Goal: Entertainment & Leisure: Consume media (video, audio)

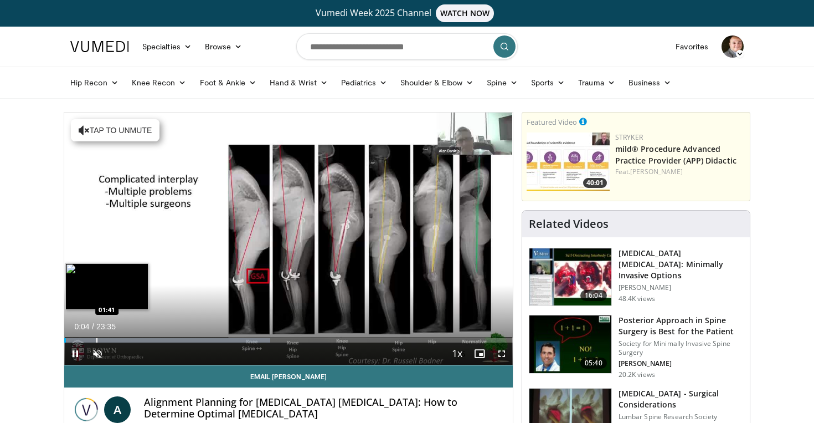
click at [96, 338] on div "Progress Bar" at bounding box center [96, 340] width 1 height 4
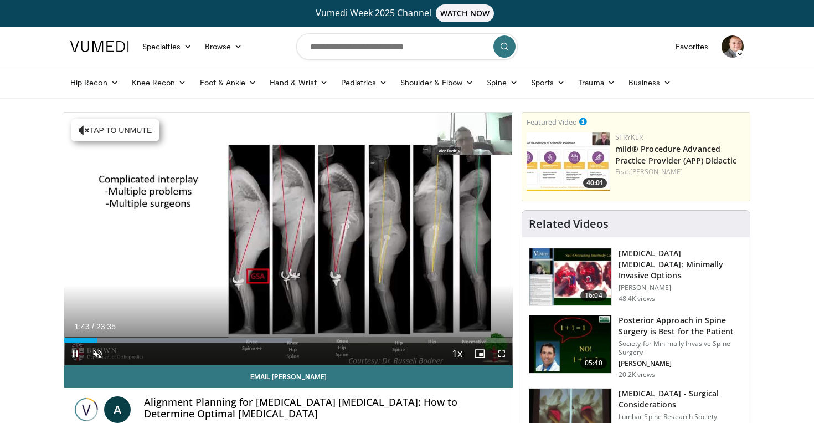
click at [502, 355] on span "Video Player" at bounding box center [502, 353] width 22 height 22
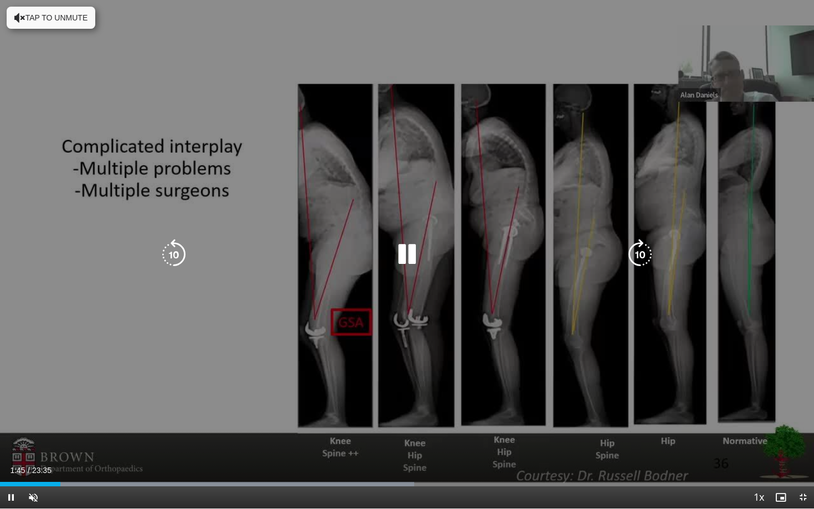
click at [242, 415] on div "10 seconds Tap to unmute" at bounding box center [407, 254] width 814 height 509
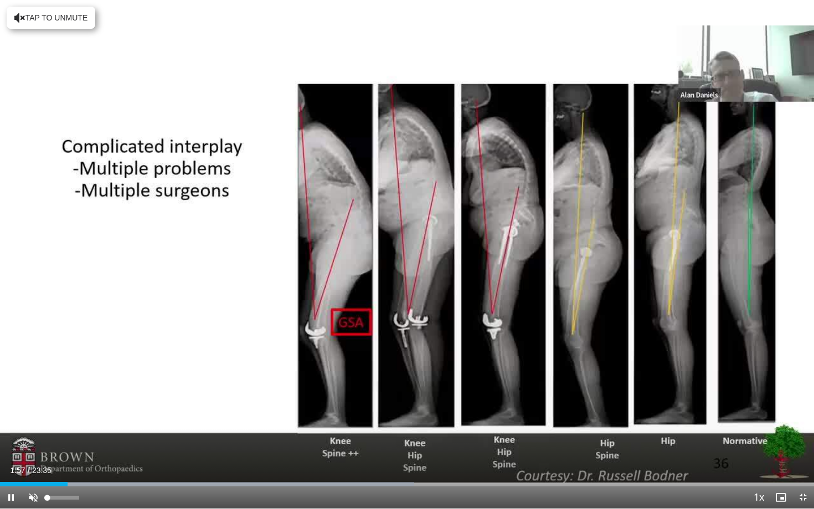
click at [28, 422] on span "Video Player" at bounding box center [33, 498] width 22 height 22
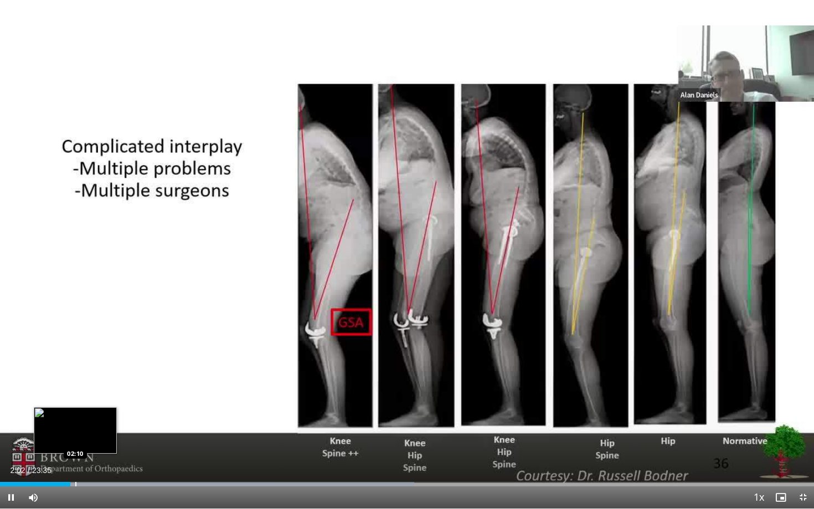
click at [75, 422] on div "Progress Bar" at bounding box center [75, 484] width 1 height 4
click at [84, 422] on div "Progress Bar" at bounding box center [84, 484] width 1 height 4
click at [93, 422] on div "Progress Bar" at bounding box center [92, 484] width 1 height 4
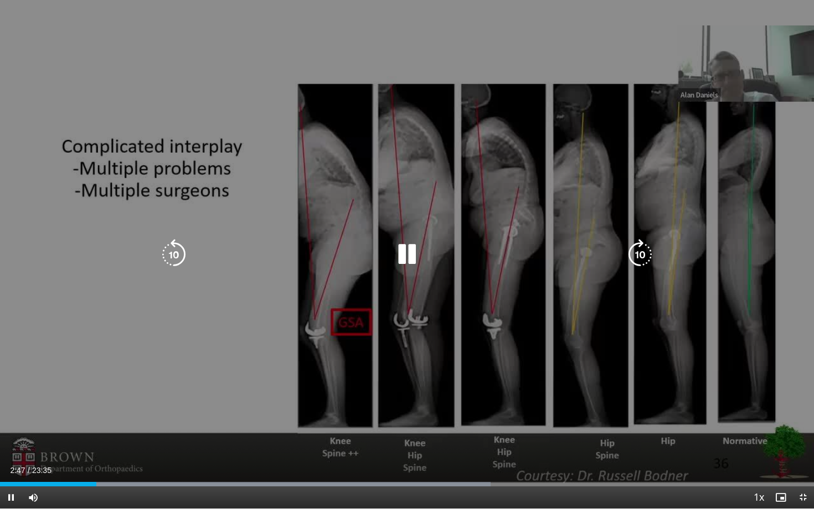
click at [640, 262] on icon "Video Player" at bounding box center [640, 254] width 31 height 31
click at [637, 253] on icon "Video Player" at bounding box center [640, 254] width 31 height 31
click at [642, 246] on icon "Video Player" at bounding box center [640, 254] width 31 height 31
click at [642, 256] on icon "Video Player" at bounding box center [640, 254] width 31 height 31
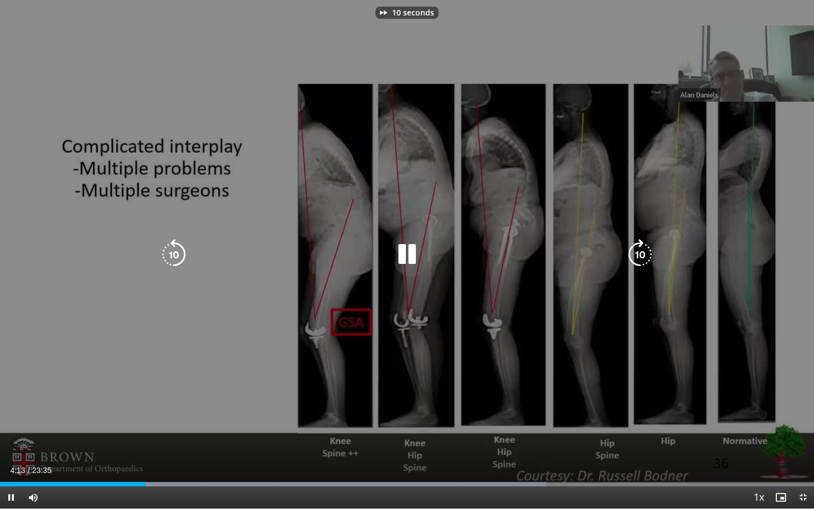
click at [642, 256] on icon "Video Player" at bounding box center [640, 254] width 31 height 31
click at [168, 259] on icon "Video Player" at bounding box center [173, 254] width 31 height 31
click at [170, 260] on icon "Video Player" at bounding box center [173, 254] width 31 height 31
click at [400, 328] on div "10 seconds Tap to unmute" at bounding box center [407, 254] width 814 height 509
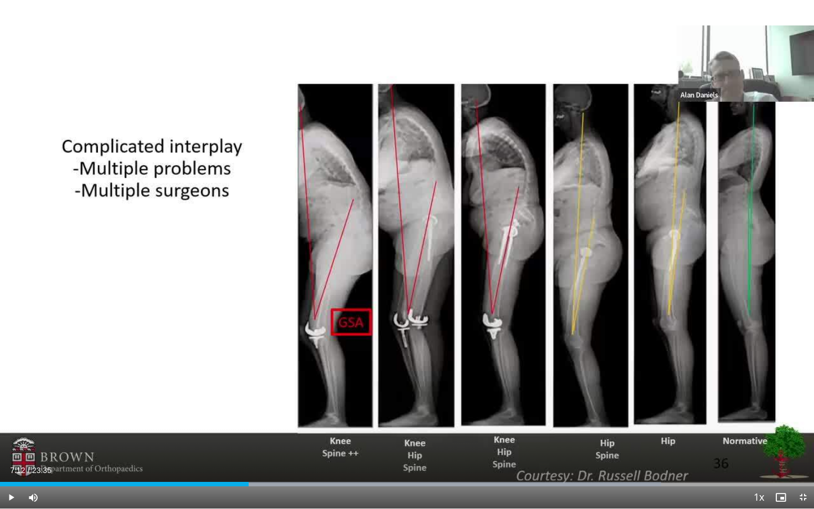
click at [400, 328] on div "10 seconds Tap to unmute" at bounding box center [407, 254] width 814 height 509
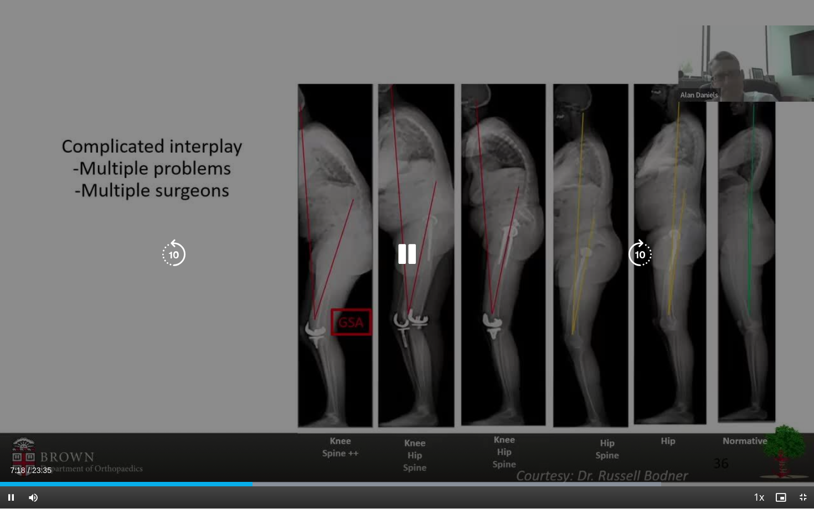
click at [627, 257] on icon "Video Player" at bounding box center [640, 254] width 31 height 31
click at [406, 368] on div "10 seconds Tap to unmute" at bounding box center [407, 254] width 814 height 509
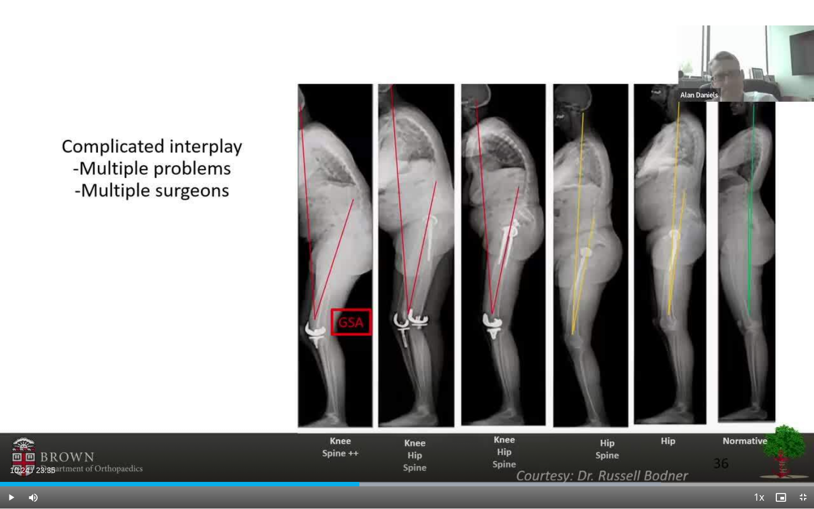
click at [406, 368] on div "10 seconds Tap to unmute" at bounding box center [407, 254] width 814 height 509
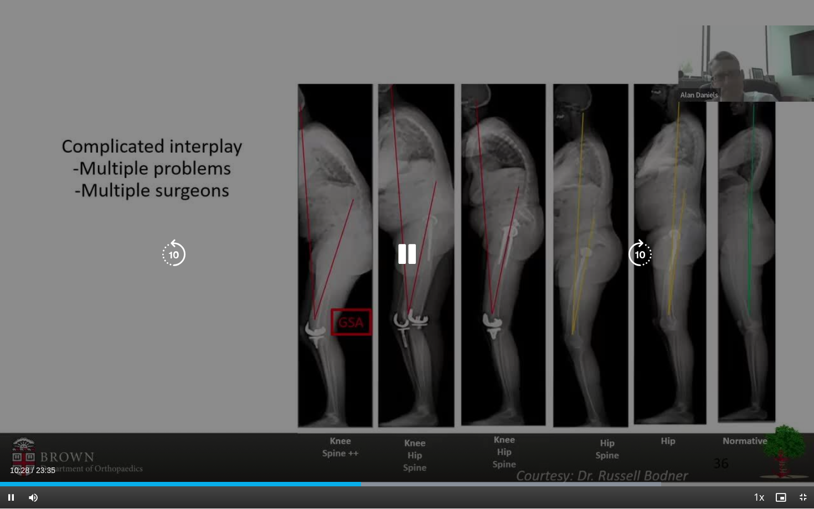
click at [174, 248] on icon "Video Player" at bounding box center [173, 254] width 31 height 31
click at [411, 347] on div "10 seconds Tap to unmute" at bounding box center [407, 254] width 814 height 509
click at [169, 251] on icon "Video Player" at bounding box center [173, 254] width 31 height 31
click at [293, 422] on div "10 seconds Tap to unmute" at bounding box center [407, 254] width 814 height 509
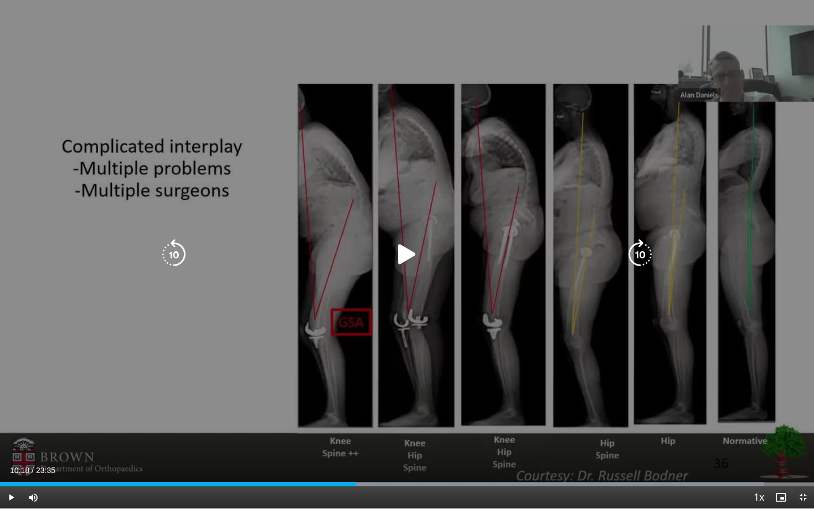
click at [293, 414] on div "10 seconds Tap to unmute" at bounding box center [407, 254] width 814 height 509
click at [169, 249] on icon "Video Player" at bounding box center [173, 254] width 31 height 31
click at [170, 249] on icon "Video Player" at bounding box center [173, 254] width 31 height 31
click at [179, 250] on icon "Video Player" at bounding box center [173, 254] width 31 height 31
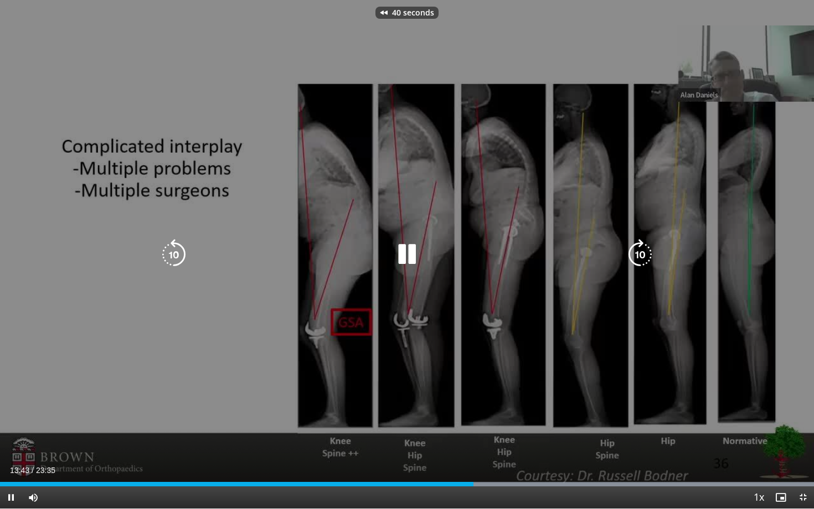
click at [378, 307] on div "40 seconds Tap to unmute" at bounding box center [407, 254] width 814 height 509
click at [641, 254] on icon "Video Player" at bounding box center [640, 254] width 31 height 31
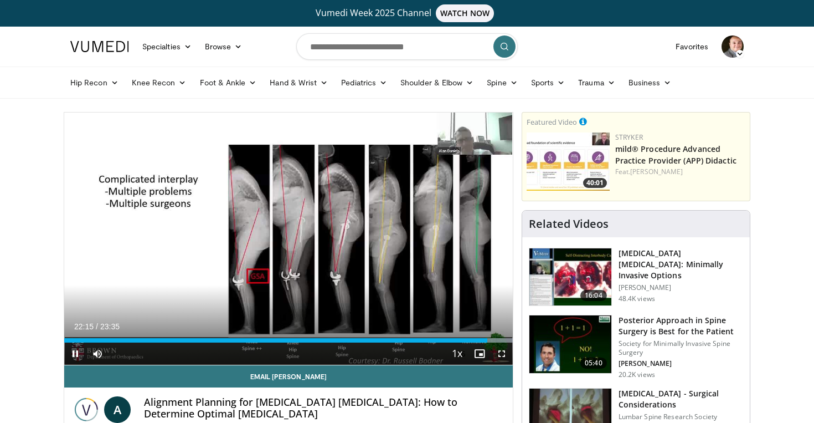
click at [498, 352] on span "Video Player" at bounding box center [502, 353] width 22 height 22
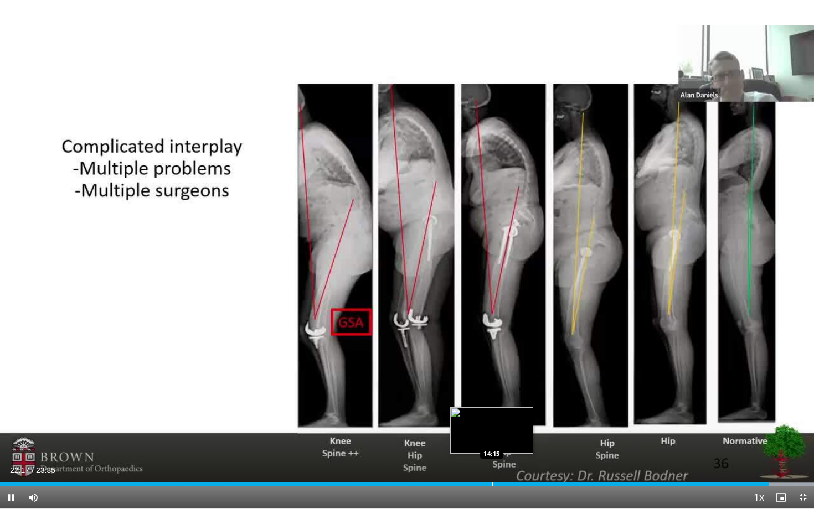
click at [492, 422] on div "Progress Bar" at bounding box center [492, 484] width 1 height 4
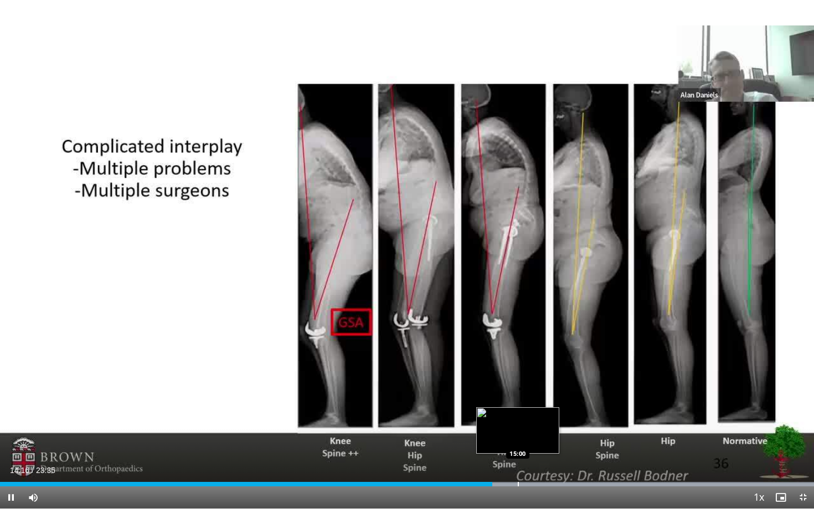
click at [518, 422] on div "Loaded : 99.99% 14:16 15:00" at bounding box center [407, 481] width 814 height 11
click at [534, 422] on div "Progress Bar" at bounding box center [534, 484] width 1 height 4
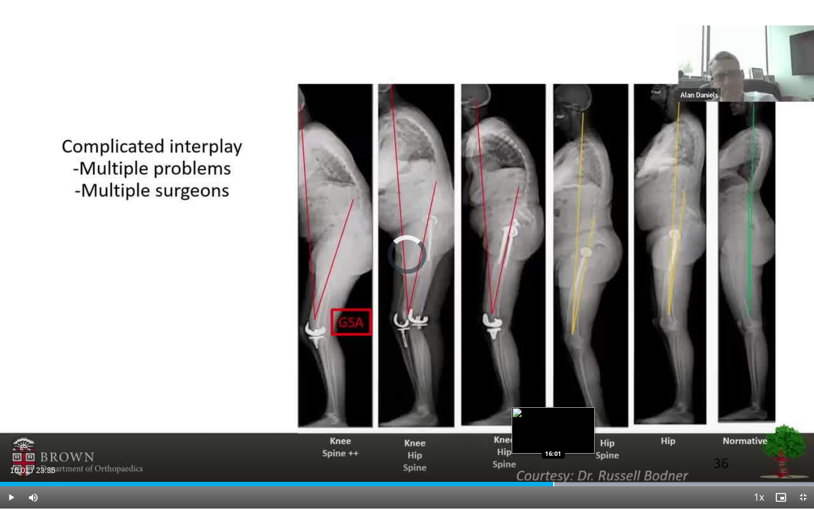
click at [553, 422] on div "Progress Bar" at bounding box center [553, 484] width 1 height 4
click at [570, 422] on div "Loaded : 99.99% 16:02 16:31" at bounding box center [407, 481] width 814 height 11
click at [588, 422] on div "Loaded : 99.99% 16:32 17:02" at bounding box center [407, 481] width 814 height 11
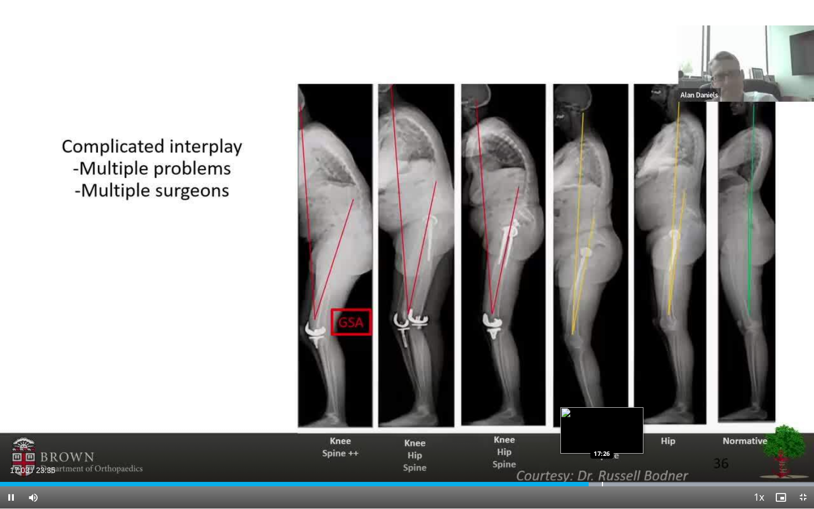
click at [602, 422] on div "Loaded : 99.99% 17:03 17:26" at bounding box center [407, 481] width 814 height 11
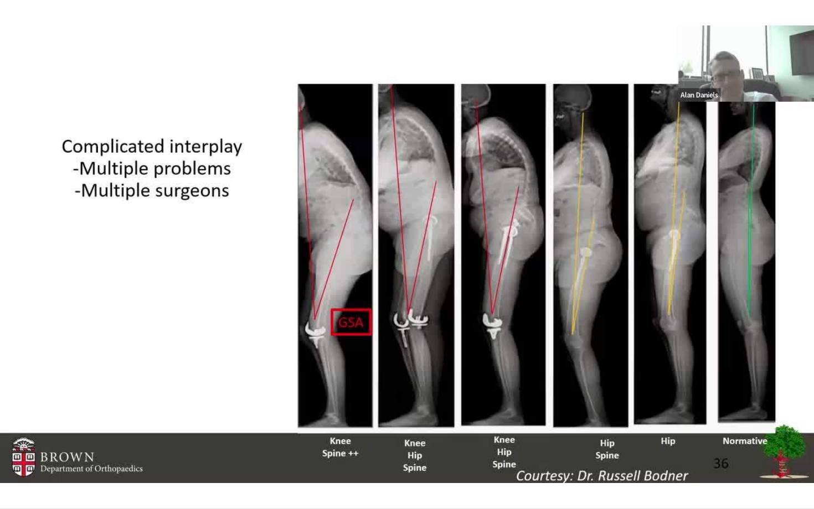
click at [621, 422] on div "Loaded : 99.99% 17:27 17:26" at bounding box center [407, 503] width 814 height 11
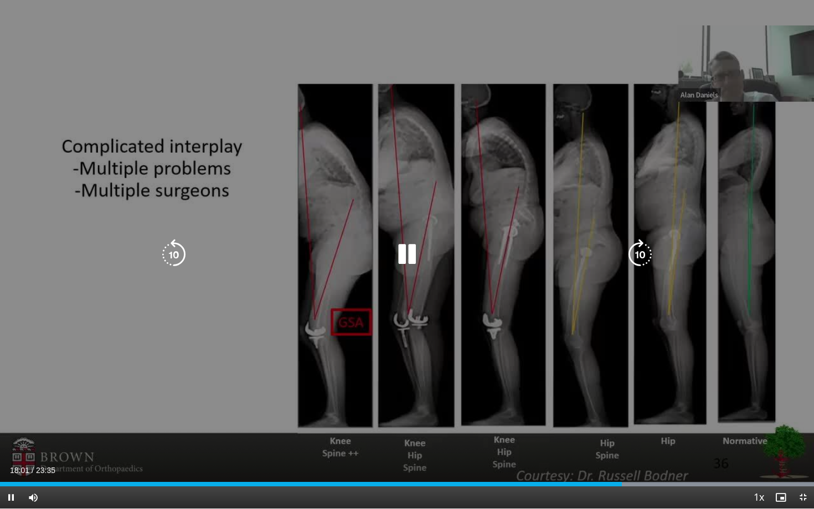
click at [401, 254] on icon "Video Player" at bounding box center [406, 254] width 31 height 31
click at [171, 256] on icon "Video Player" at bounding box center [173, 254] width 31 height 31
click at [408, 254] on icon "Video Player" at bounding box center [406, 254] width 31 height 31
click at [80, 184] on div "10 seconds Tap to unmute" at bounding box center [407, 254] width 814 height 509
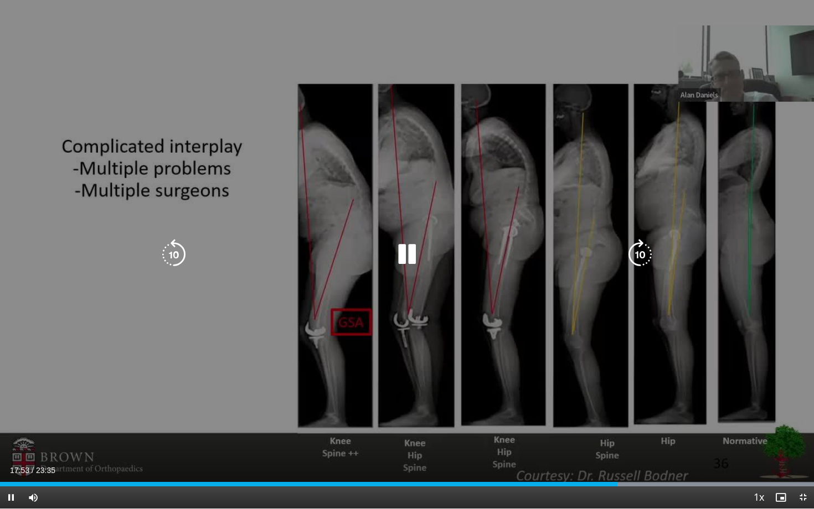
click at [80, 184] on div "10 seconds Tap to unmute" at bounding box center [407, 254] width 814 height 509
